Goal: Transaction & Acquisition: Purchase product/service

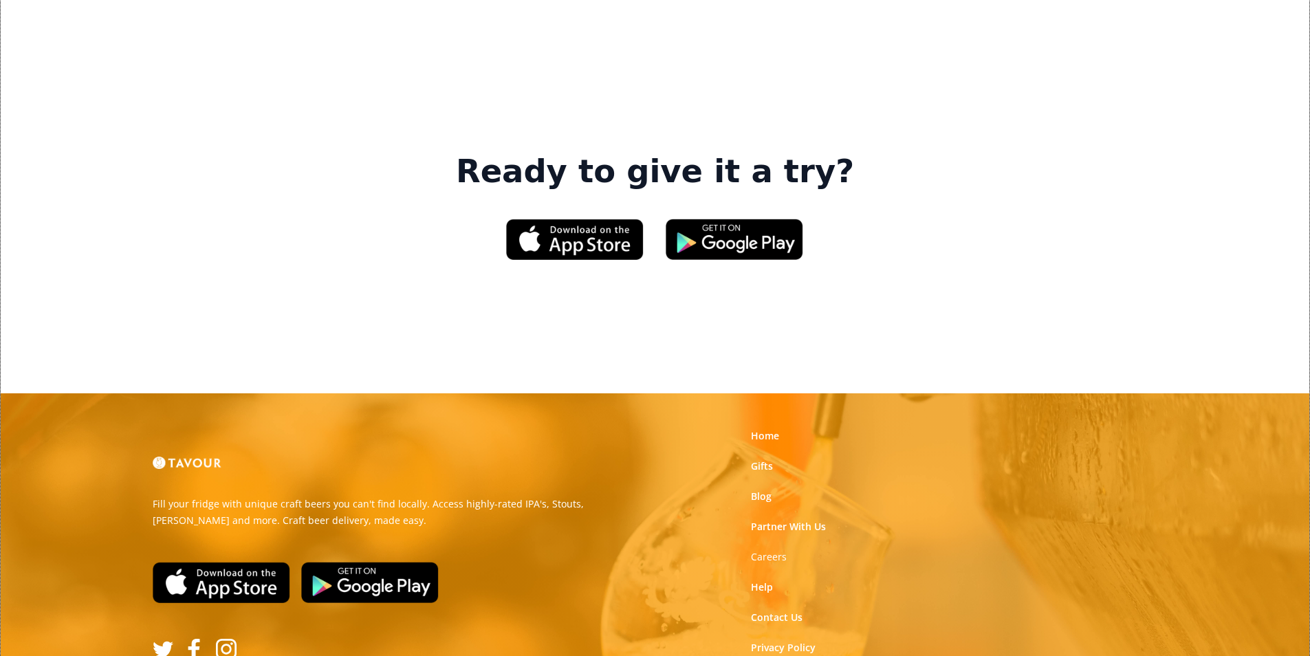
scroll to position [2081, 0]
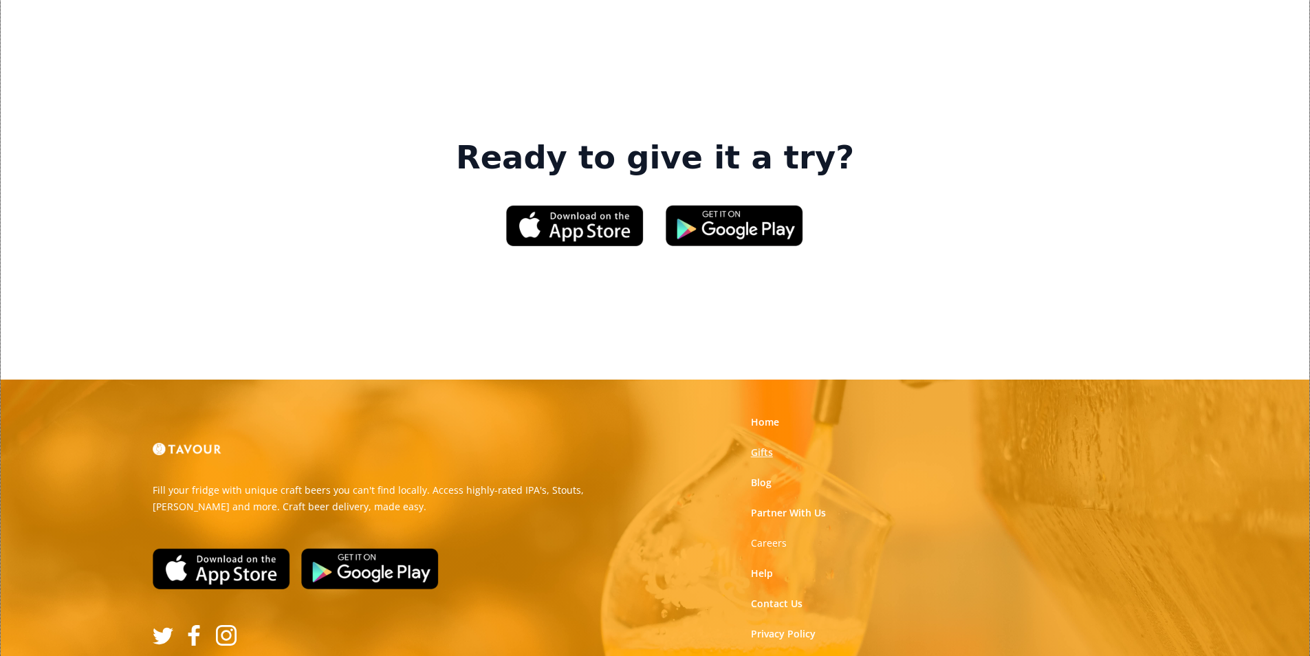
click at [765, 446] on link "Gifts" at bounding box center [762, 453] width 22 height 14
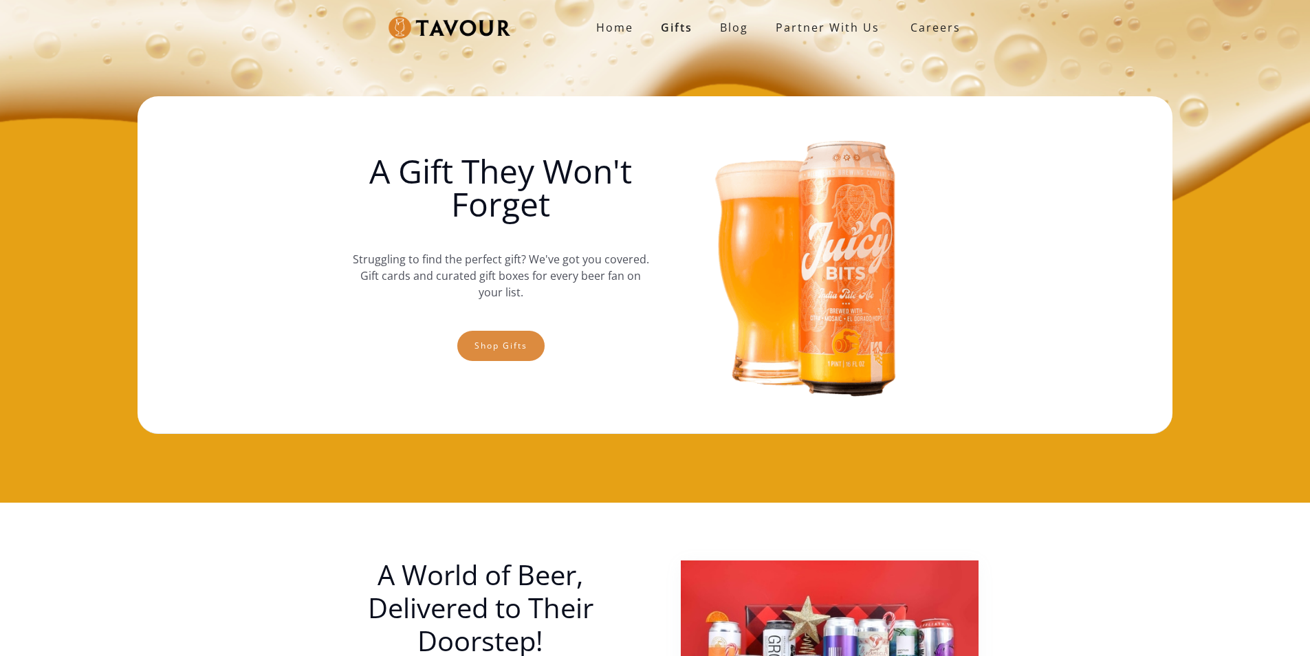
click at [516, 338] on link "Shop gifts" at bounding box center [500, 346] width 87 height 30
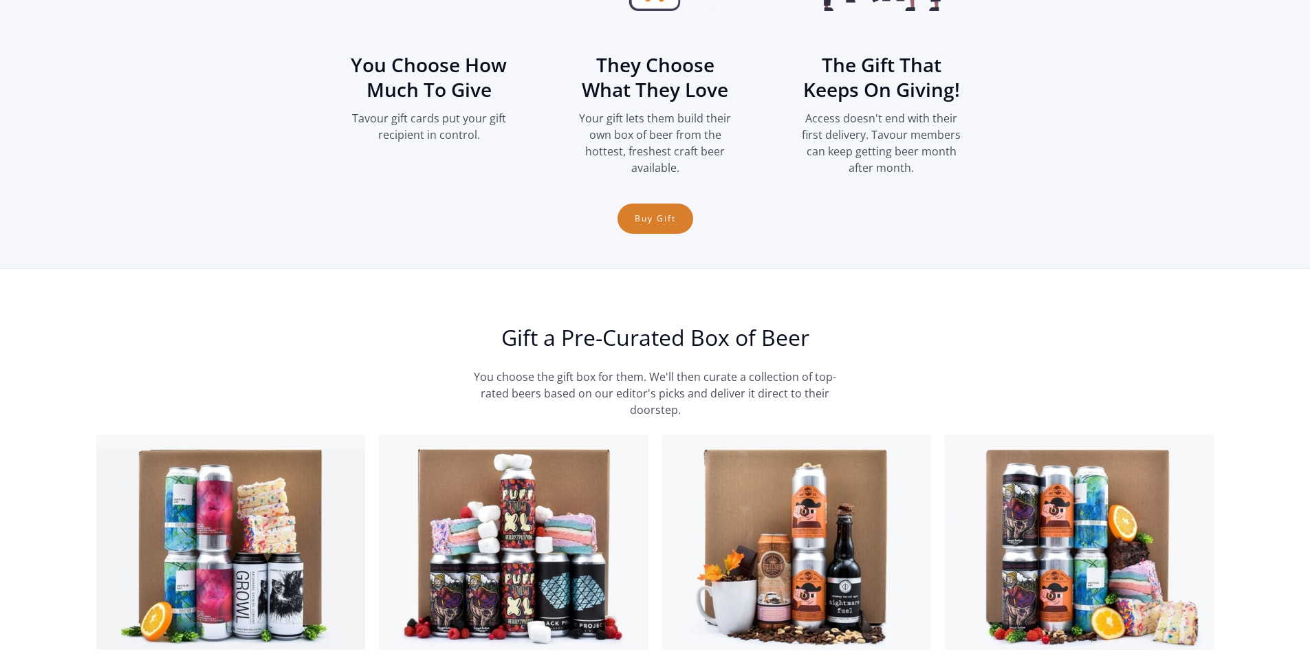
scroll to position [2222, 0]
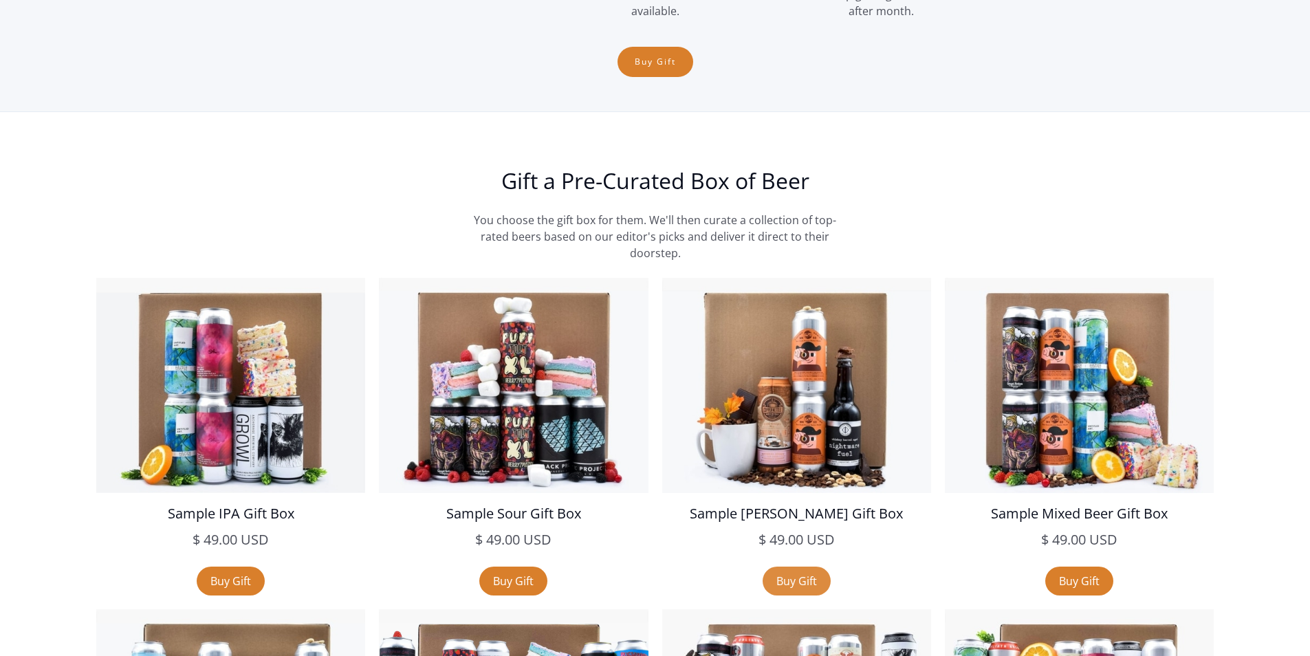
click at [819, 583] on link "Buy Gift" at bounding box center [797, 581] width 68 height 29
